Goal: Task Accomplishment & Management: Manage account settings

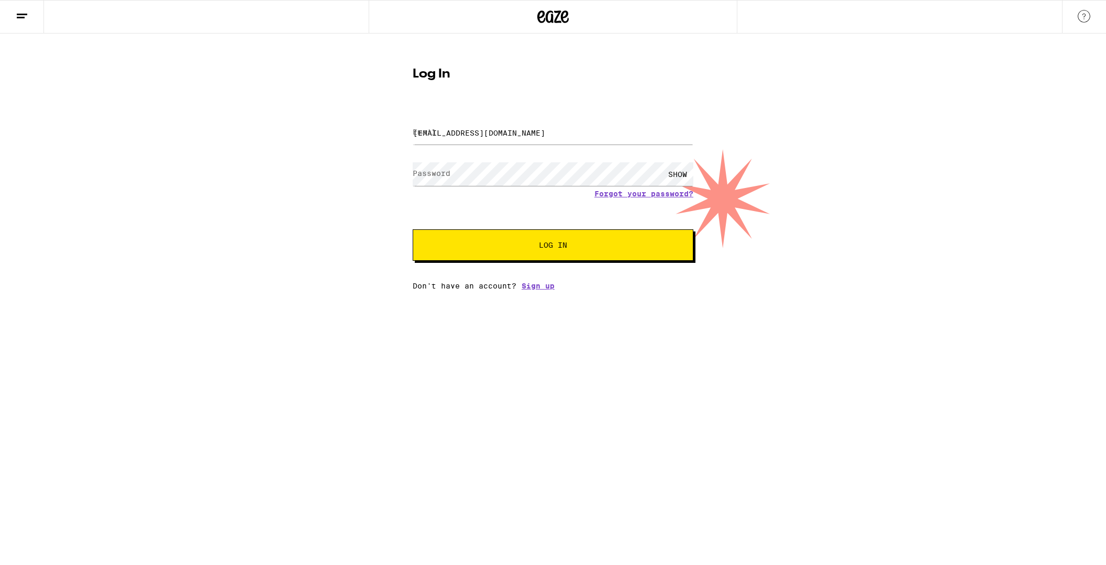
click at [529, 246] on span "Log In" at bounding box center [553, 244] width 196 height 7
click at [485, 238] on button "Log In" at bounding box center [553, 244] width 281 height 31
click at [543, 135] on input "[EMAIL_ADDRESS][DOMAIN_NAME]" at bounding box center [553, 133] width 281 height 24
click at [525, 242] on span "Log In" at bounding box center [553, 244] width 196 height 7
click at [530, 136] on input "[EMAIL_ADDRESS][DOMAIN_NAME]" at bounding box center [553, 133] width 281 height 24
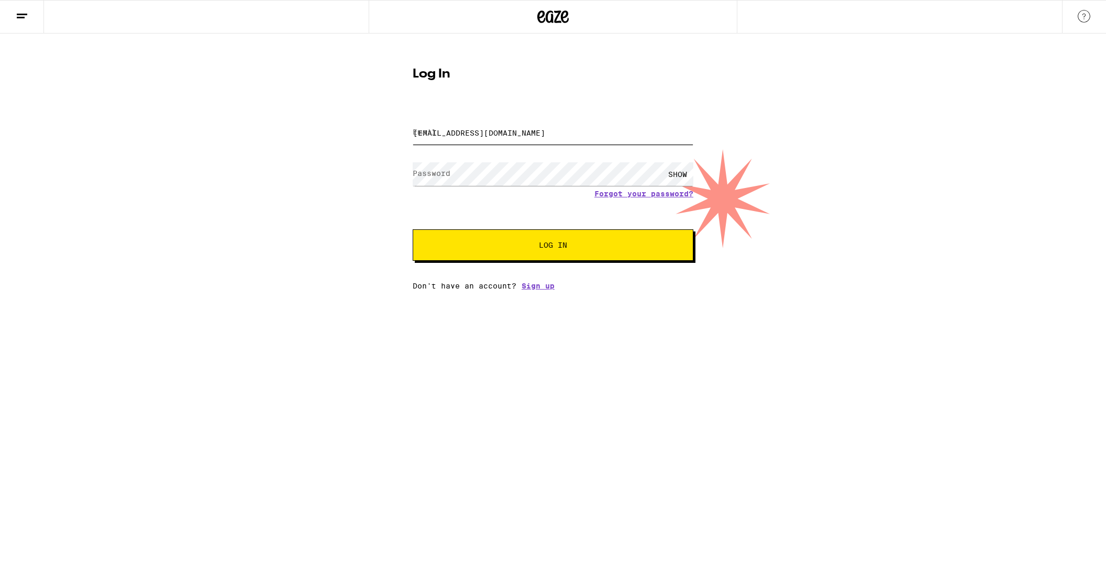
drag, startPoint x: 515, startPoint y: 135, endPoint x: 505, endPoint y: 136, distance: 10.0
click at [512, 135] on input "[EMAIL_ADDRESS][DOMAIN_NAME]" at bounding box center [553, 133] width 281 height 24
click at [514, 249] on span "Log In" at bounding box center [553, 244] width 196 height 7
type input "[EMAIL_ADDRESS][DOMAIN_NAME]"
click at [488, 251] on button "Log In" at bounding box center [553, 244] width 281 height 31
